Goal: Complete application form

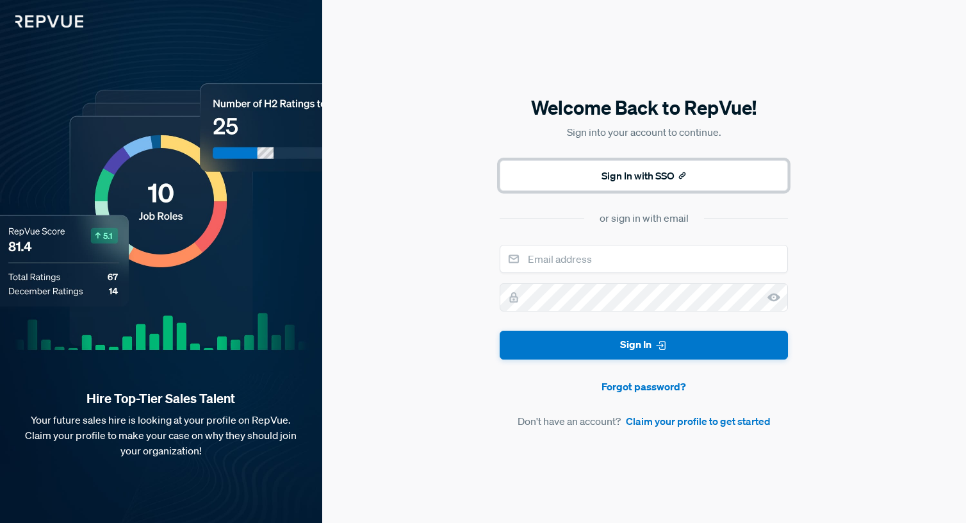
click at [585, 174] on button "Sign In with SSO" at bounding box center [644, 175] width 288 height 31
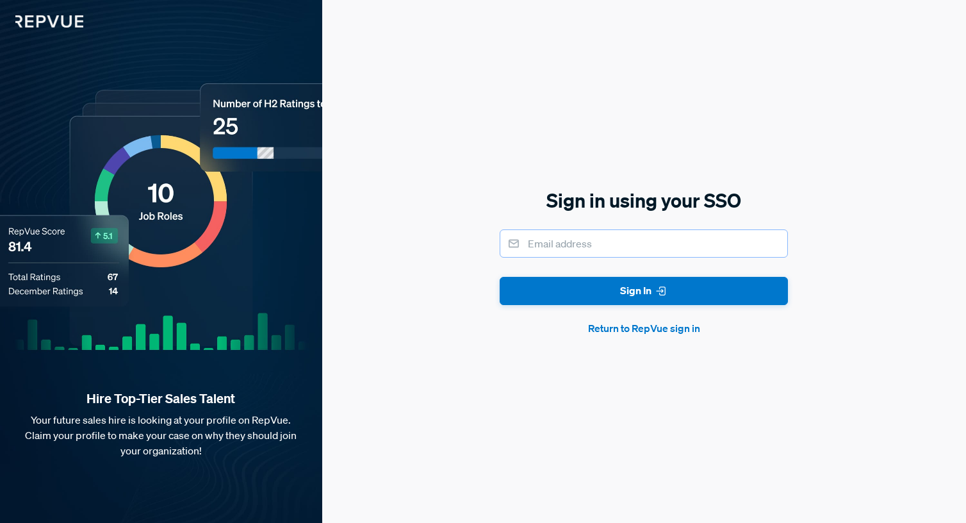
click at [573, 232] on input "email" at bounding box center [644, 243] width 288 height 28
type input "[PERSON_NAME][EMAIL_ADDRESS][DOMAIN_NAME]"
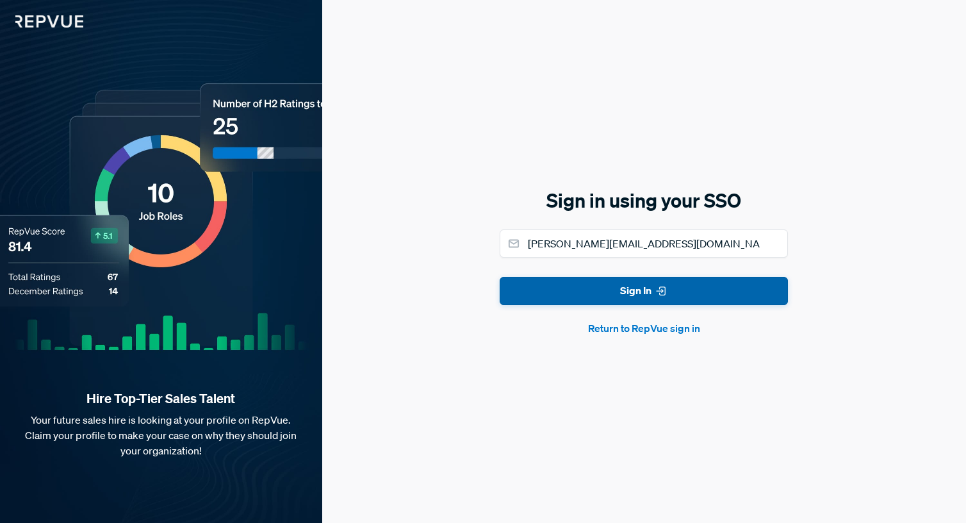
click at [626, 288] on button "Sign In" at bounding box center [644, 291] width 288 height 29
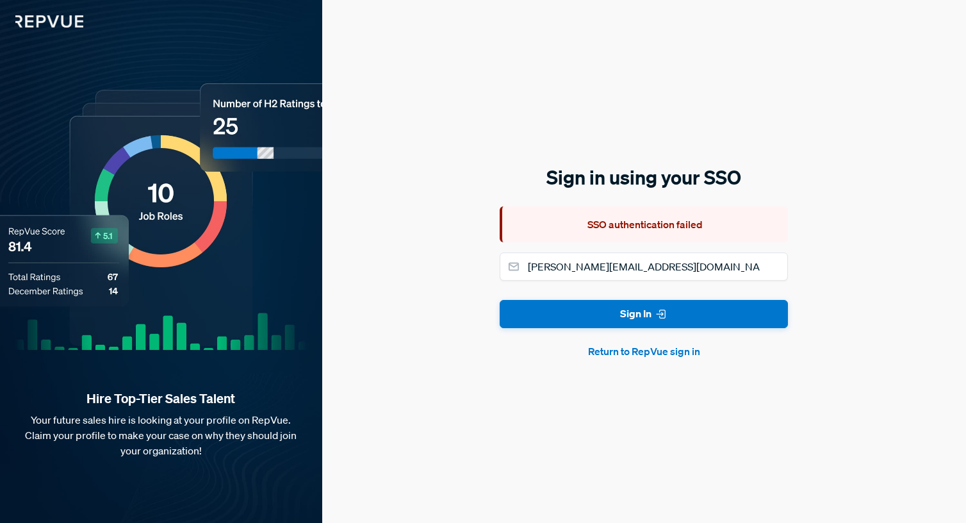
click at [620, 345] on button "Return to RepVue sign in" at bounding box center [644, 350] width 288 height 15
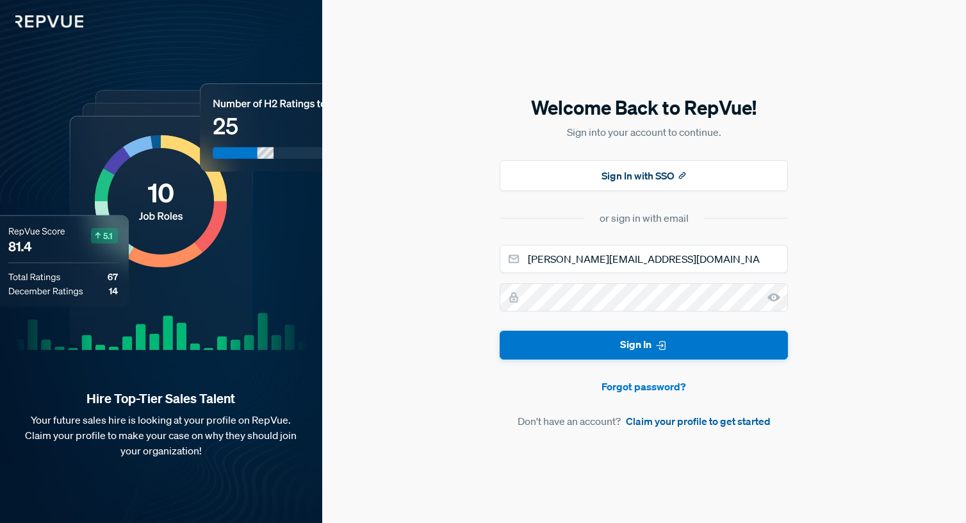
click at [636, 420] on link "Claim your profile to get started" at bounding box center [698, 420] width 145 height 15
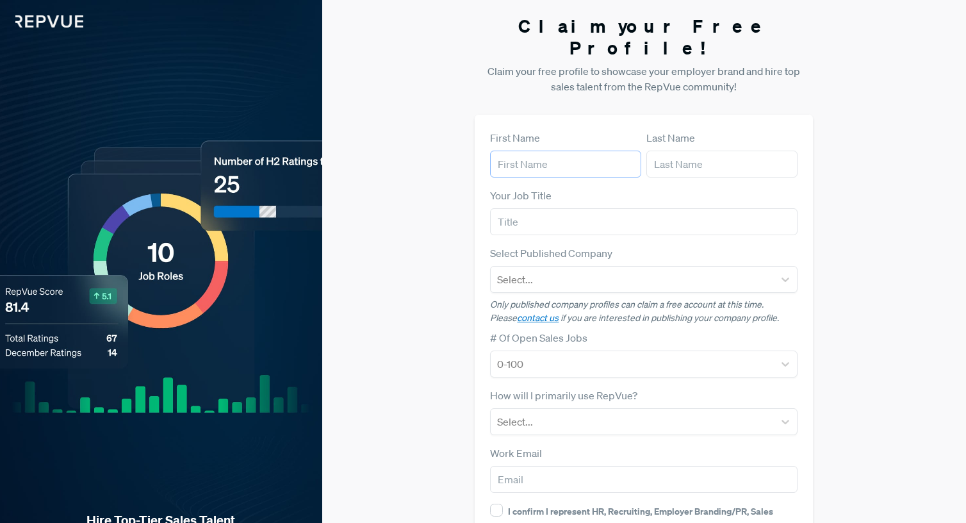
click at [559, 151] on input "text" at bounding box center [565, 164] width 151 height 27
type input "[PERSON_NAME]"
type input "[PERSON_NAME][EMAIL_ADDRESS][DOMAIN_NAME]"
click at [570, 208] on input "text" at bounding box center [644, 221] width 308 height 27
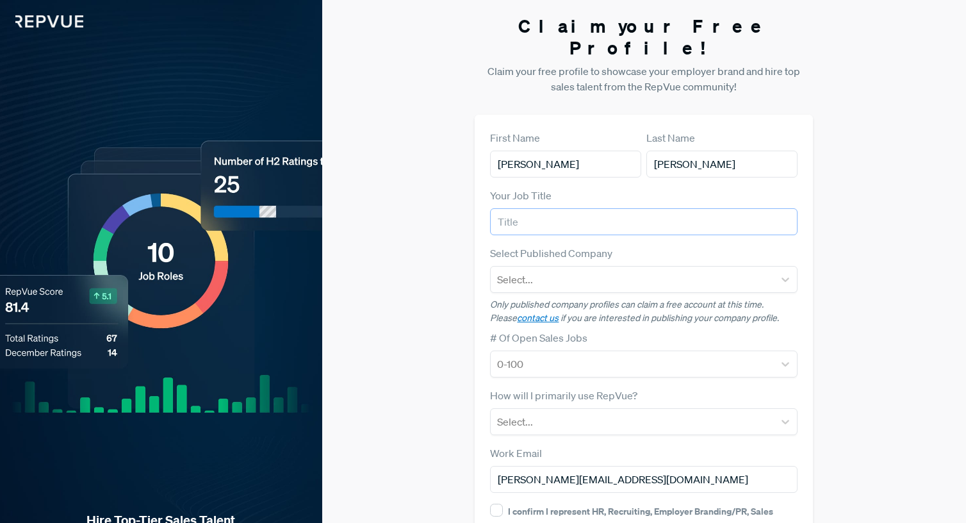
click at [570, 208] on input "text" at bounding box center [644, 221] width 308 height 27
type input "Account Executive"
click at [569, 270] on div at bounding box center [632, 279] width 270 height 18
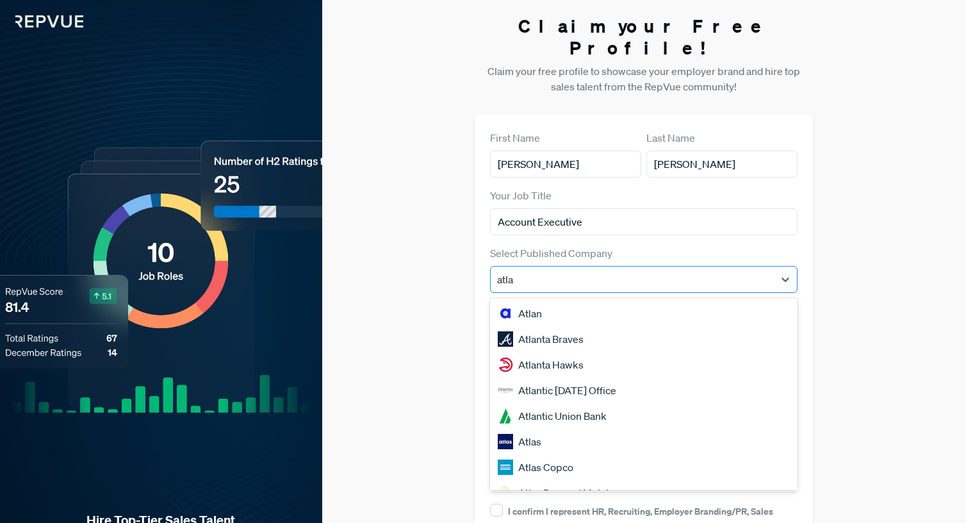
type input "atlan"
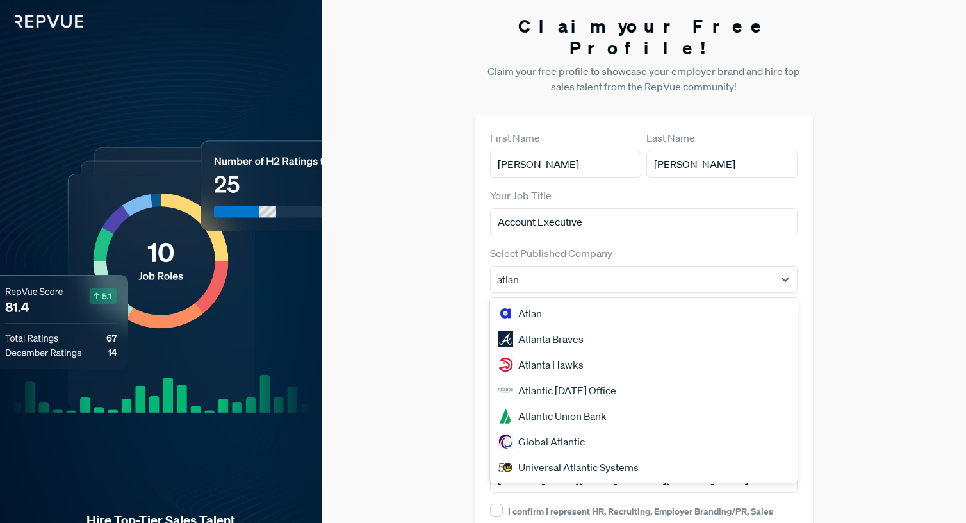
click at [585, 300] on div "Atlan" at bounding box center [644, 313] width 308 height 26
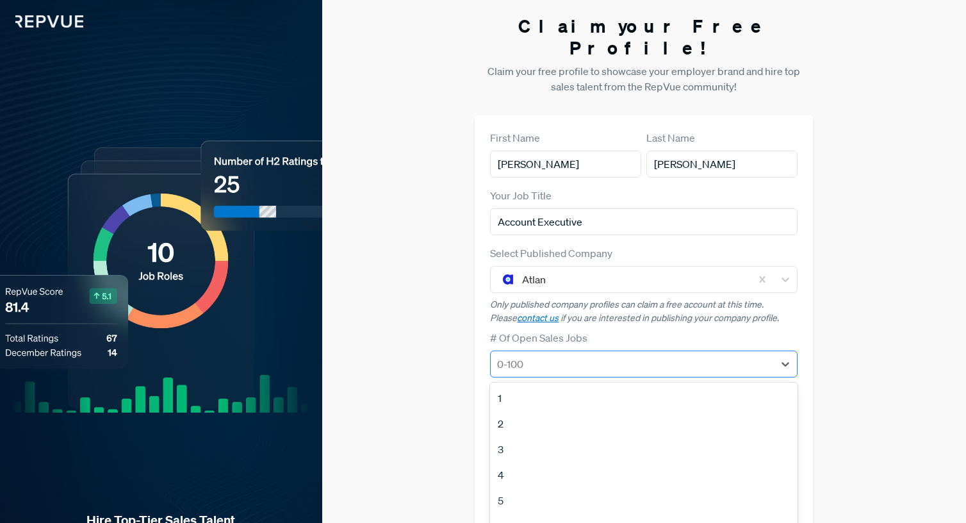
click at [567, 355] on div at bounding box center [632, 364] width 270 height 18
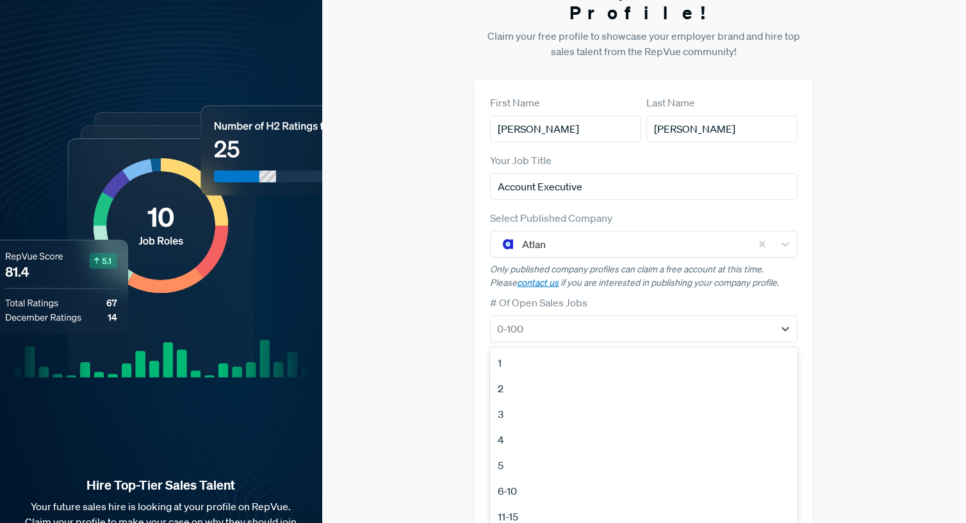
click at [590, 270] on form "First Name [PERSON_NAME] Last Name [PERSON_NAME] Your Job Title Account Executi…" at bounding box center [644, 337] width 308 height 484
click at [595, 320] on div at bounding box center [632, 329] width 270 height 18
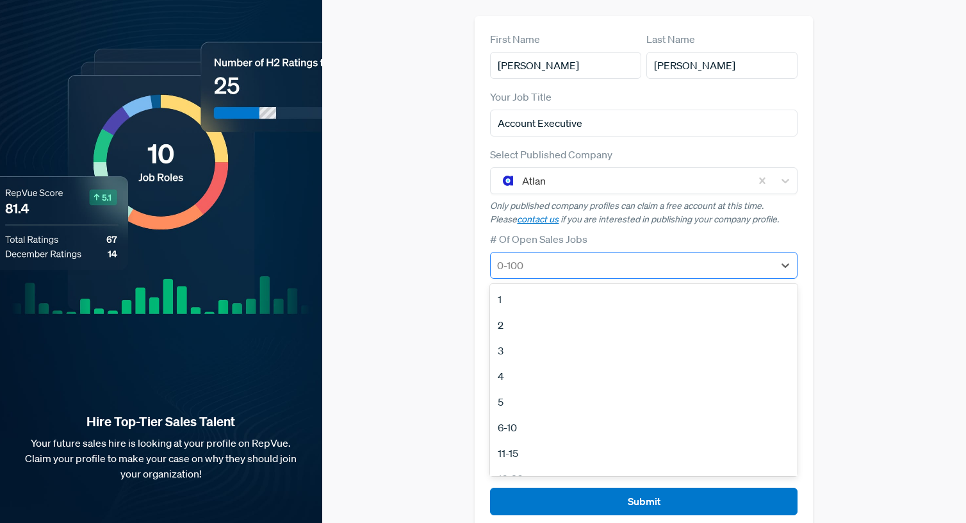
scroll to position [100, 0]
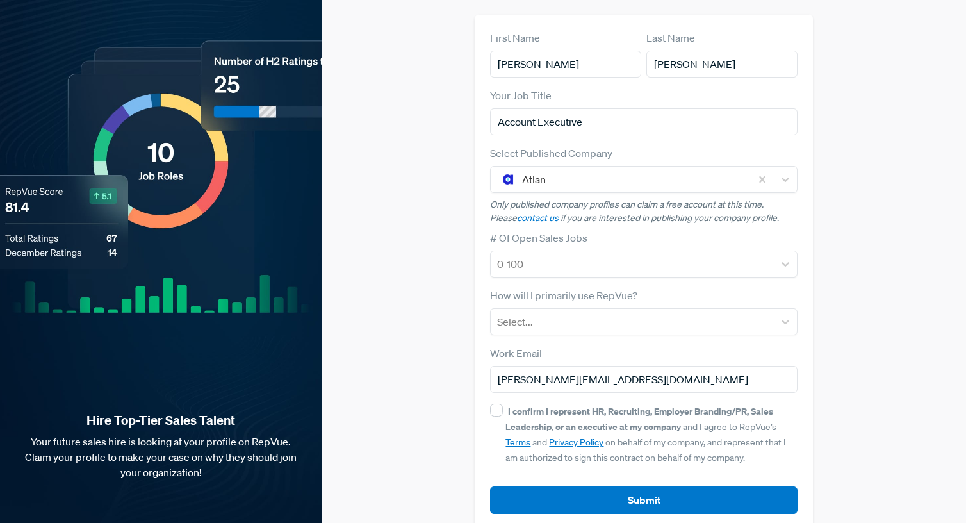
click at [832, 170] on div "Claim your Free Profile! Claim your free profile to showcase your employer bran…" at bounding box center [644, 222] width 644 height 645
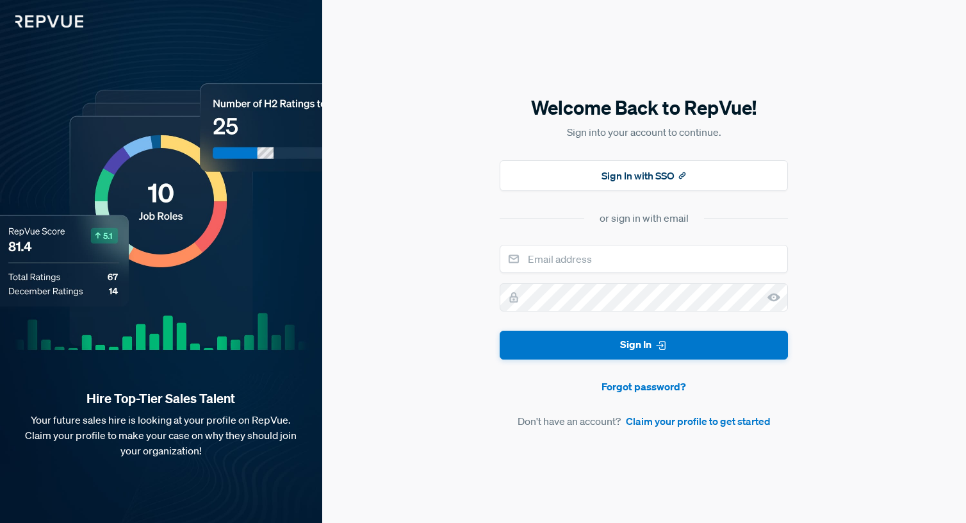
click at [67, 16] on img at bounding box center [41, 14] width 83 height 28
click at [67, 15] on img at bounding box center [41, 14] width 83 height 28
